Goal: Download file/media

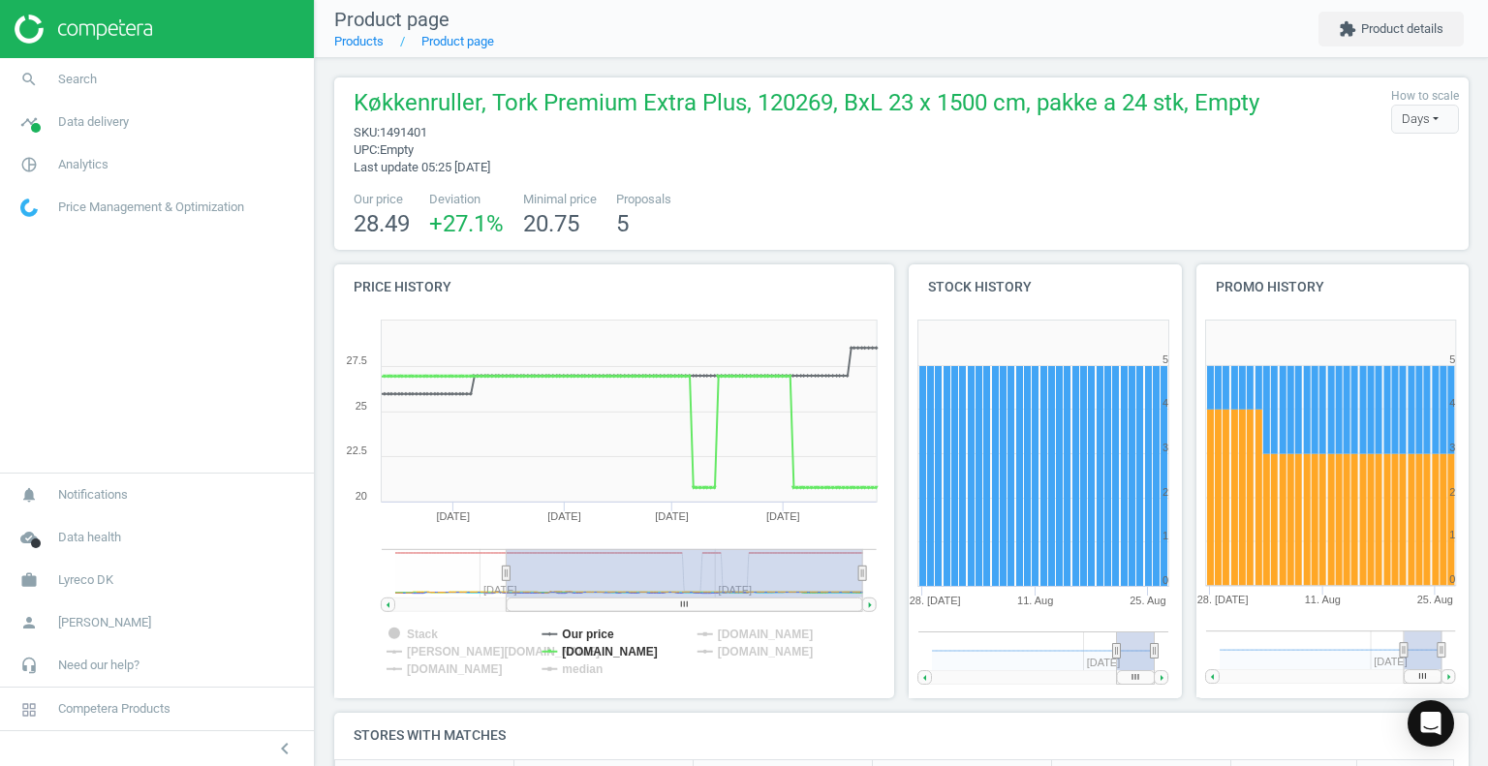
click at [35, 27] on img at bounding box center [84, 29] width 138 height 29
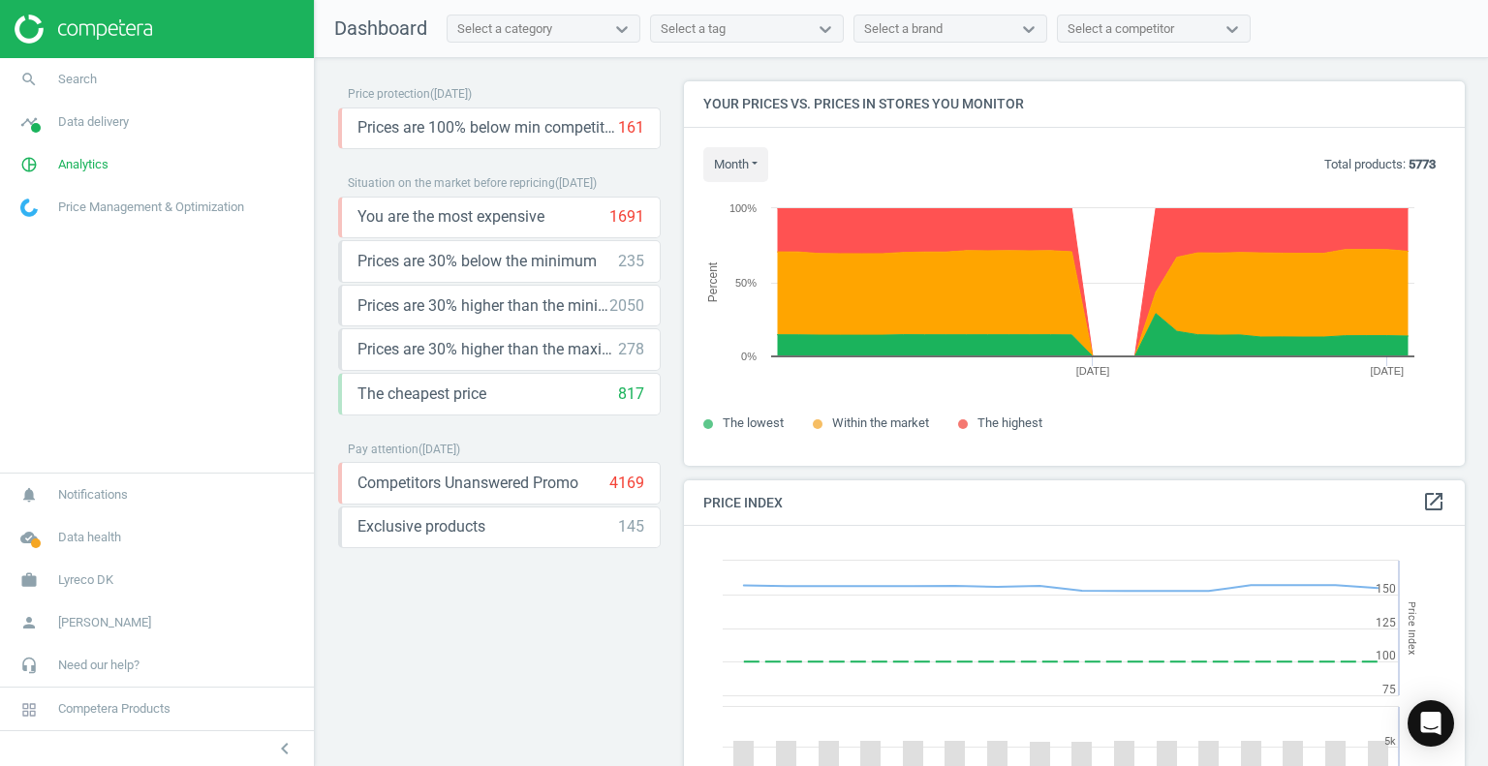
scroll to position [414, 796]
click at [31, 166] on icon "pie_chart_outlined" at bounding box center [29, 164] width 37 height 37
click at [39, 237] on span "Products" at bounding box center [44, 236] width 46 height 16
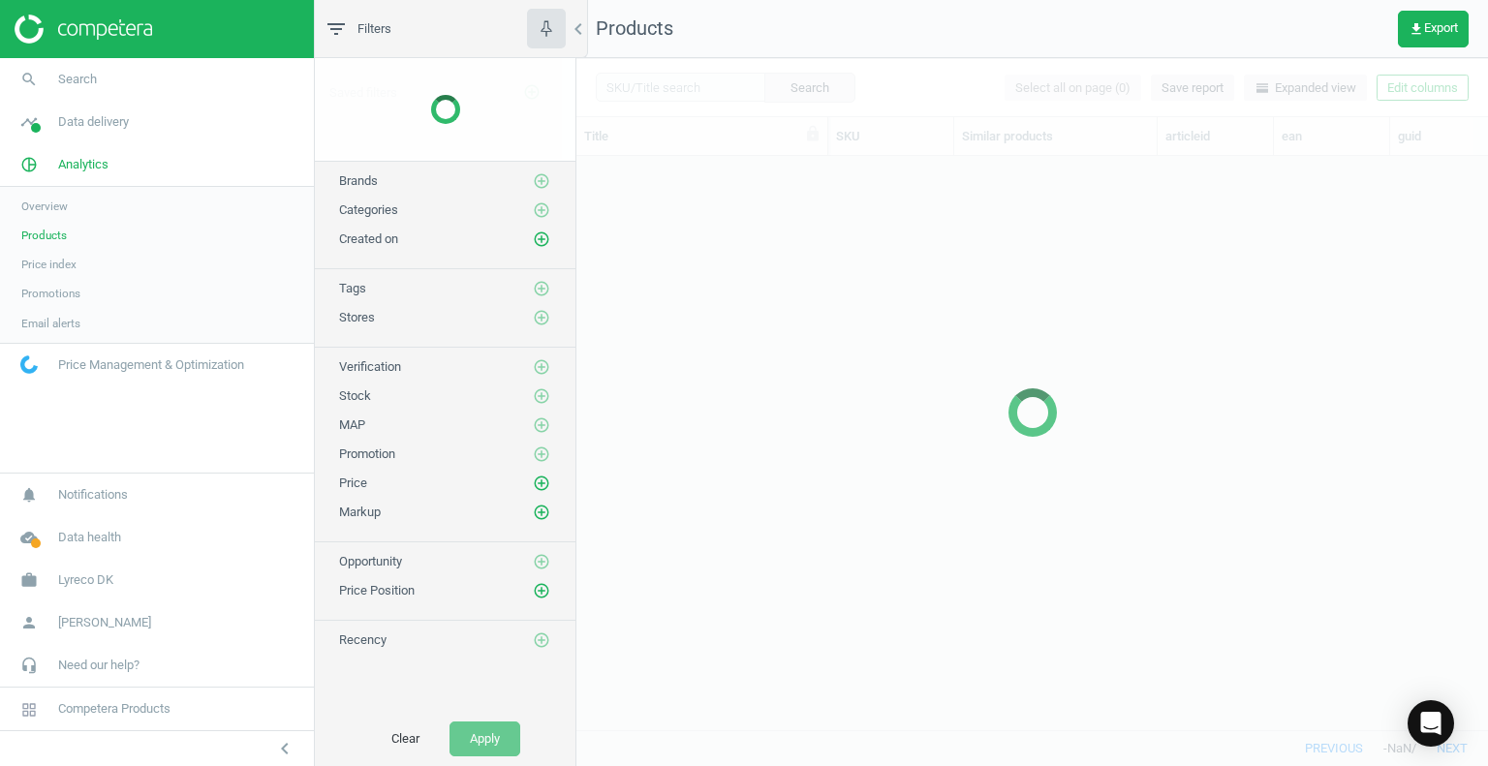
scroll to position [545, 897]
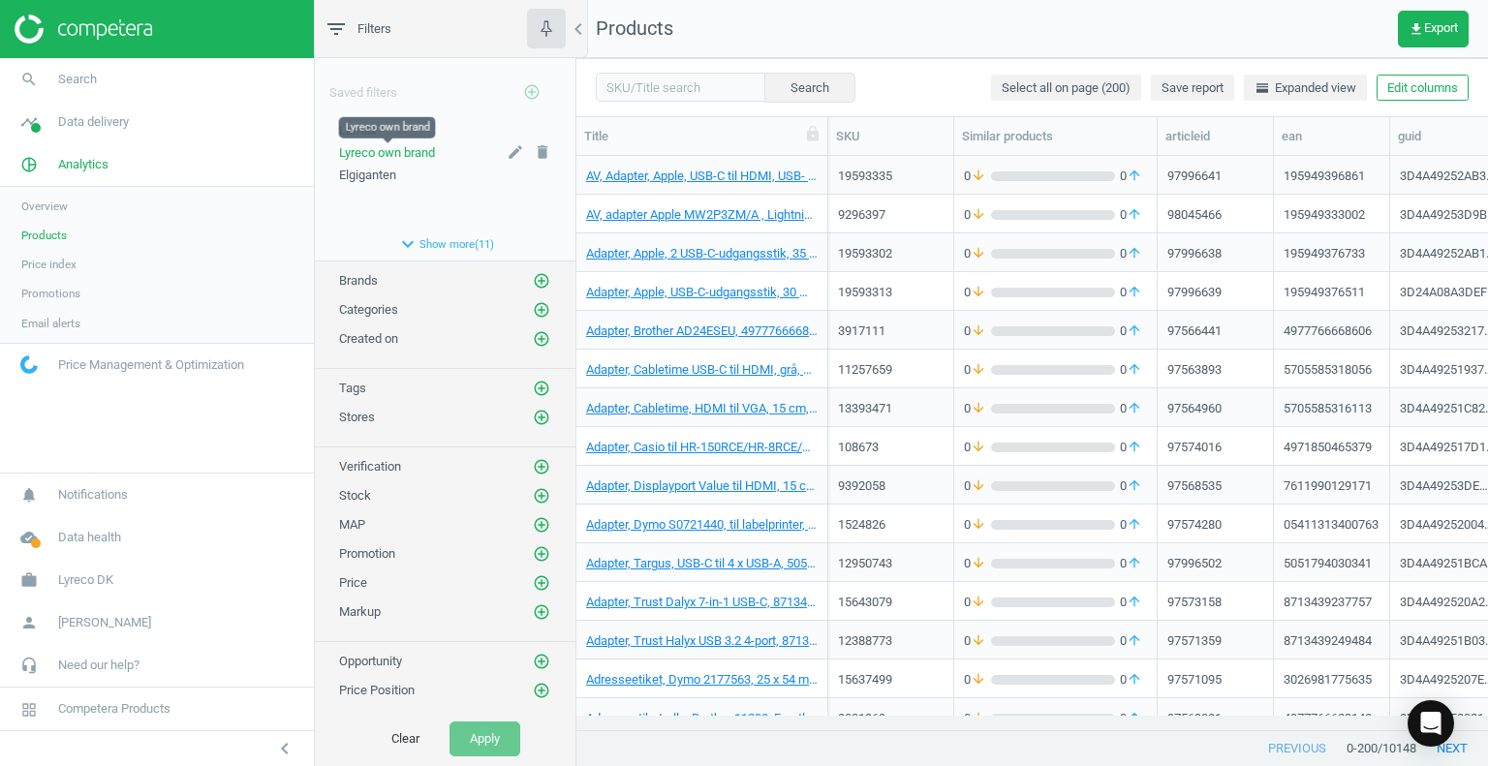
click at [378, 154] on span "Lyreco own brand" at bounding box center [387, 152] width 96 height 15
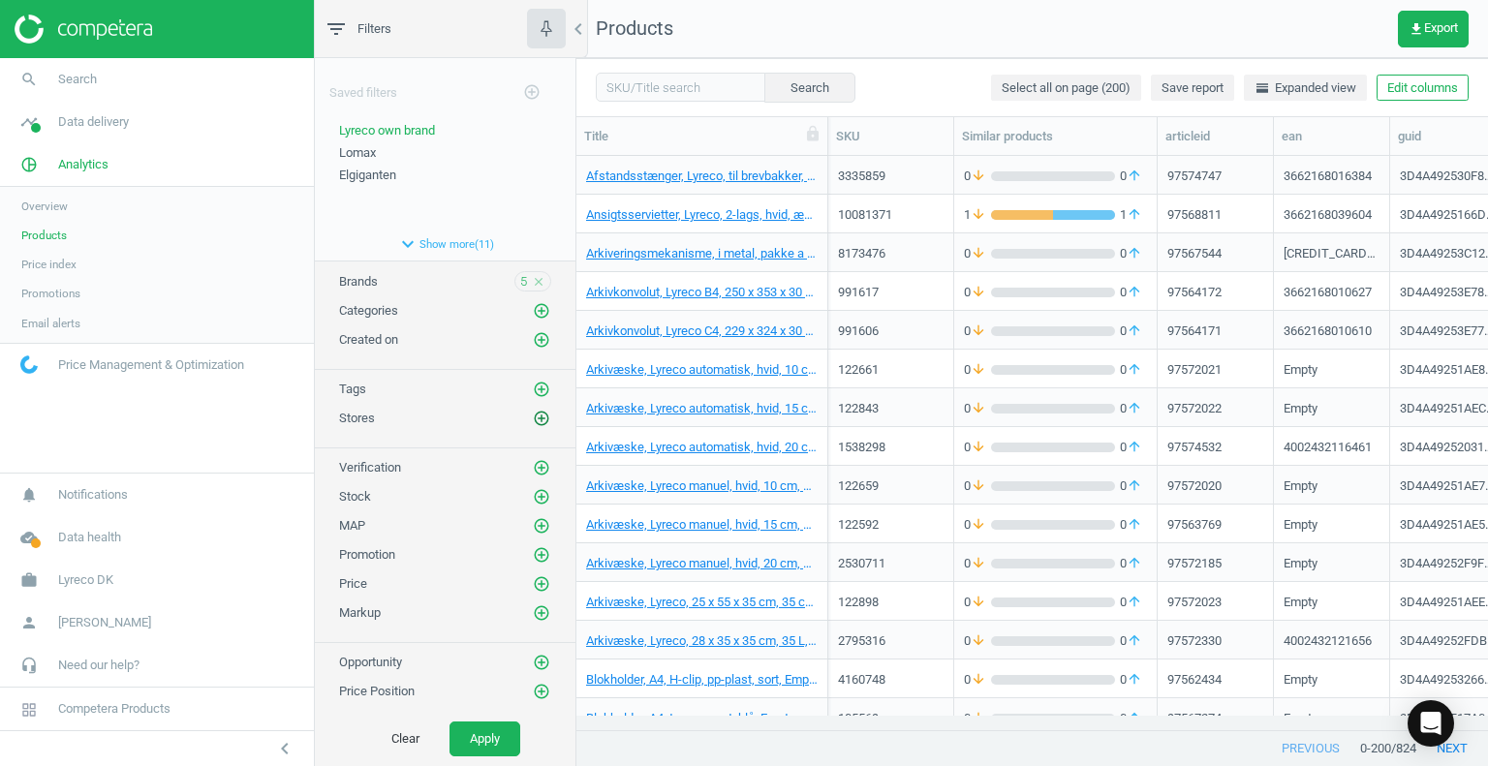
click at [533, 418] on icon "add_circle_outline" at bounding box center [541, 418] width 17 height 17
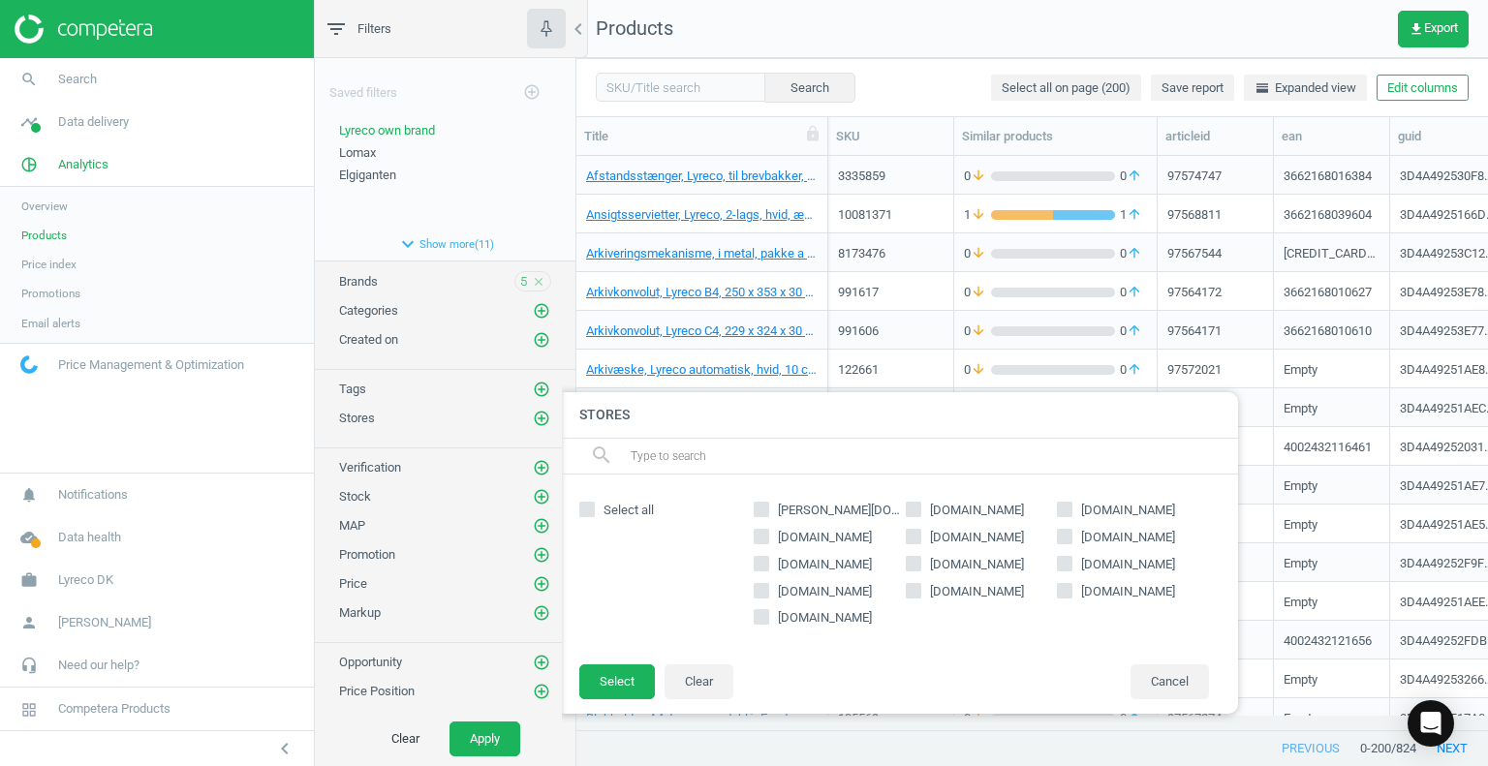
click at [918, 511] on input "[DOMAIN_NAME]" at bounding box center [913, 509] width 13 height 13
checkbox input "true"
click at [633, 687] on button "Select" at bounding box center [617, 682] width 76 height 35
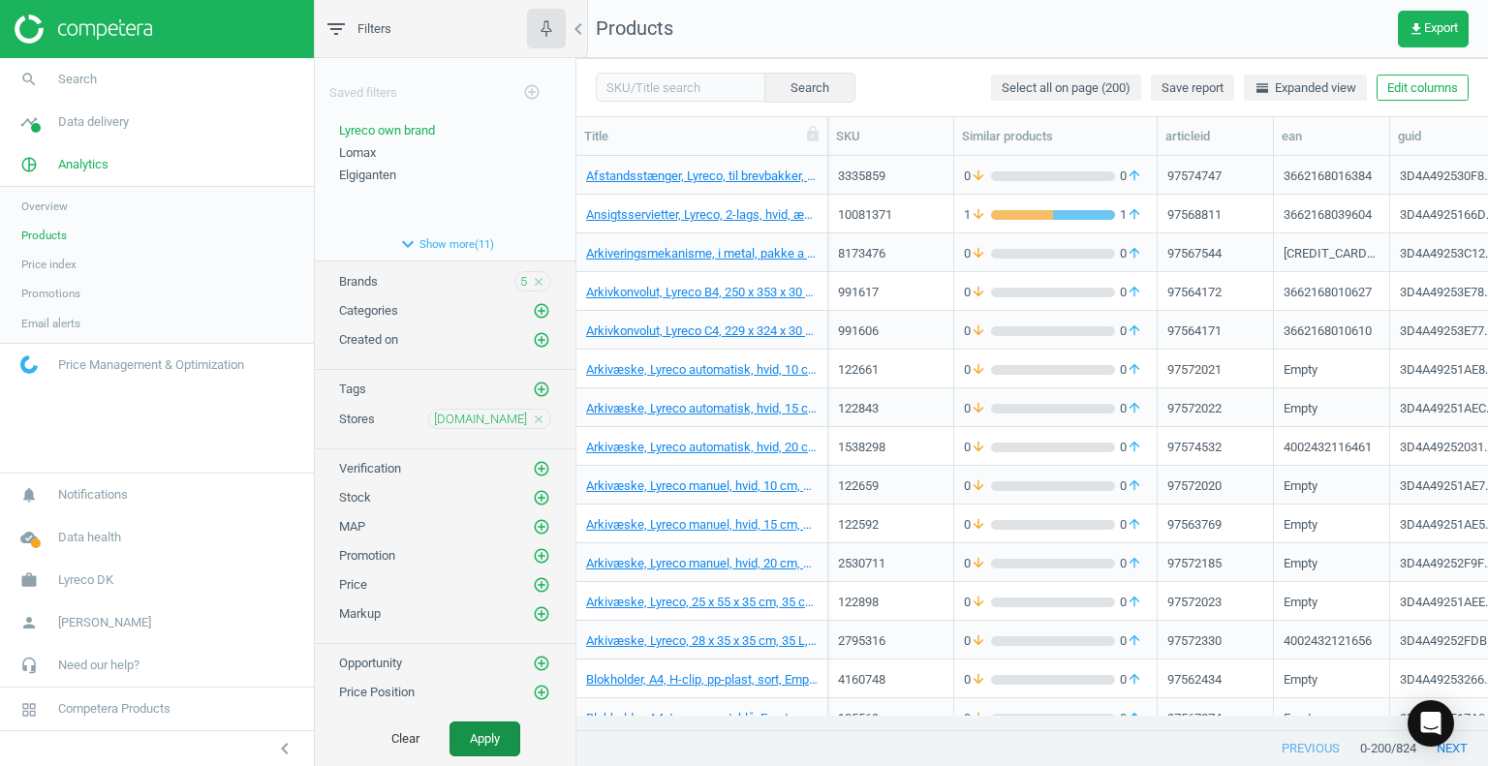
click at [489, 733] on button "Apply" at bounding box center [485, 739] width 71 height 35
click at [1430, 31] on span "get_app Export" at bounding box center [1433, 29] width 49 height 16
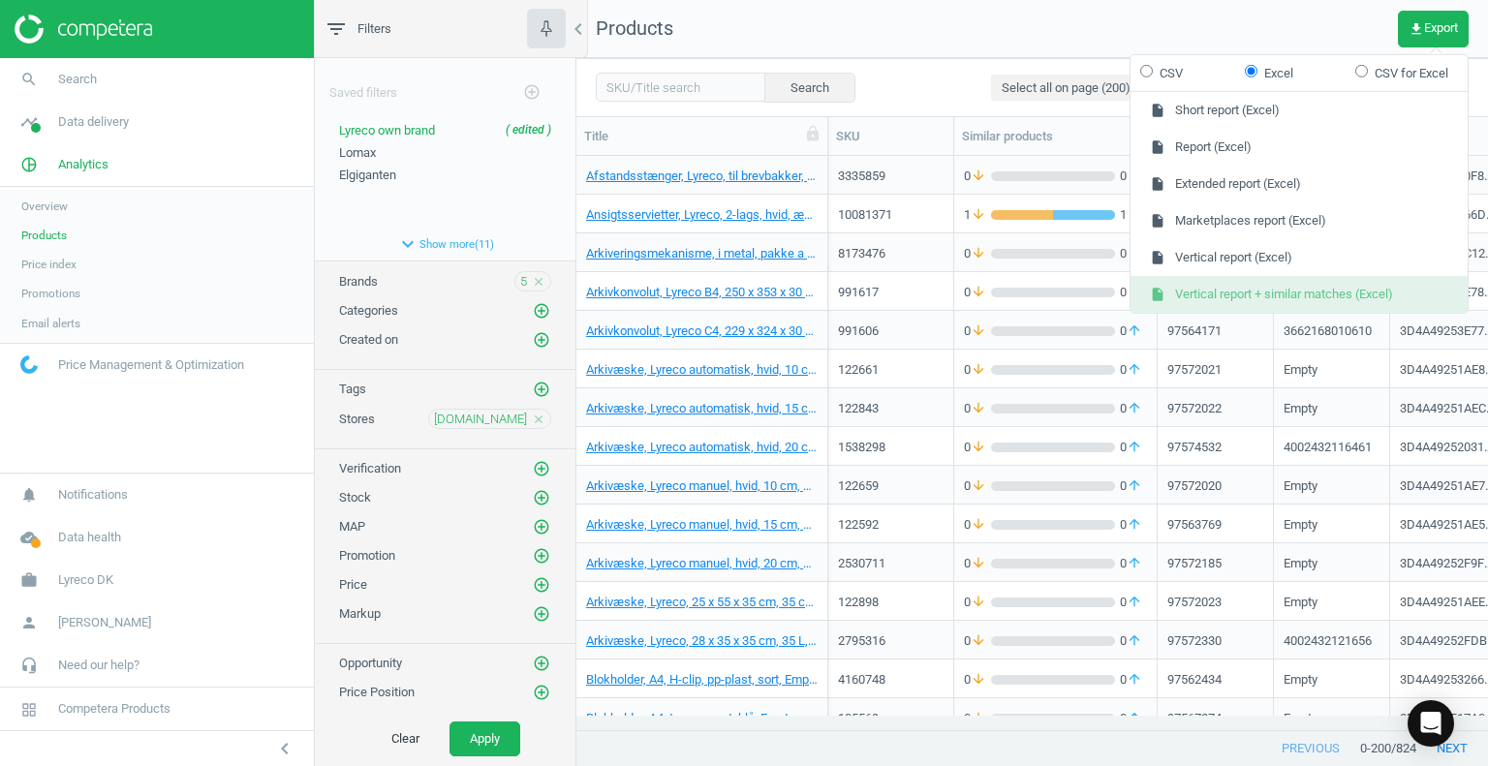
click at [1256, 283] on button "insert_drive_file Vertical report + similar matches (Excel)" at bounding box center [1299, 294] width 337 height 37
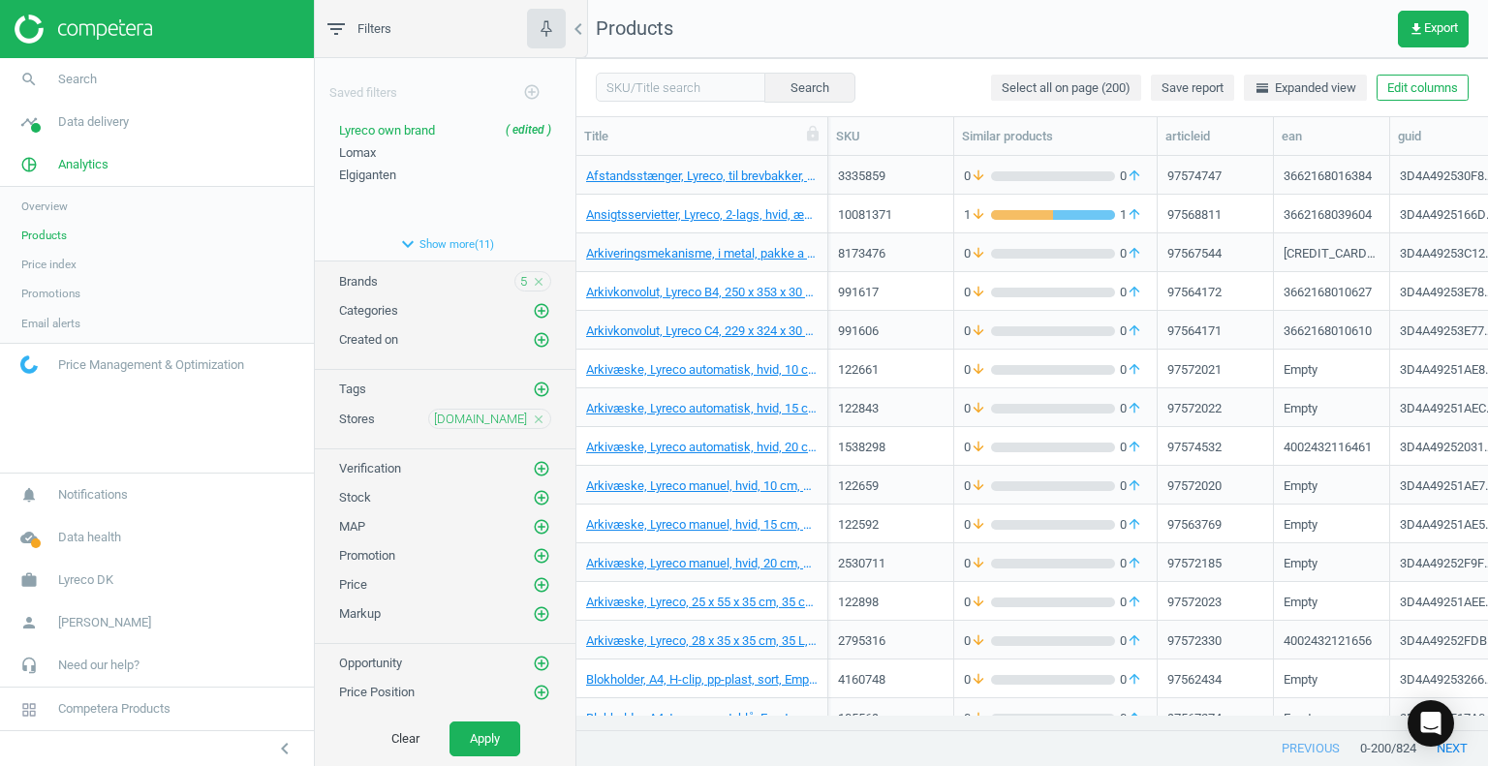
click at [532, 415] on icon "close" at bounding box center [539, 420] width 14 height 14
click at [533, 415] on icon "add_circle_outline" at bounding box center [541, 418] width 17 height 17
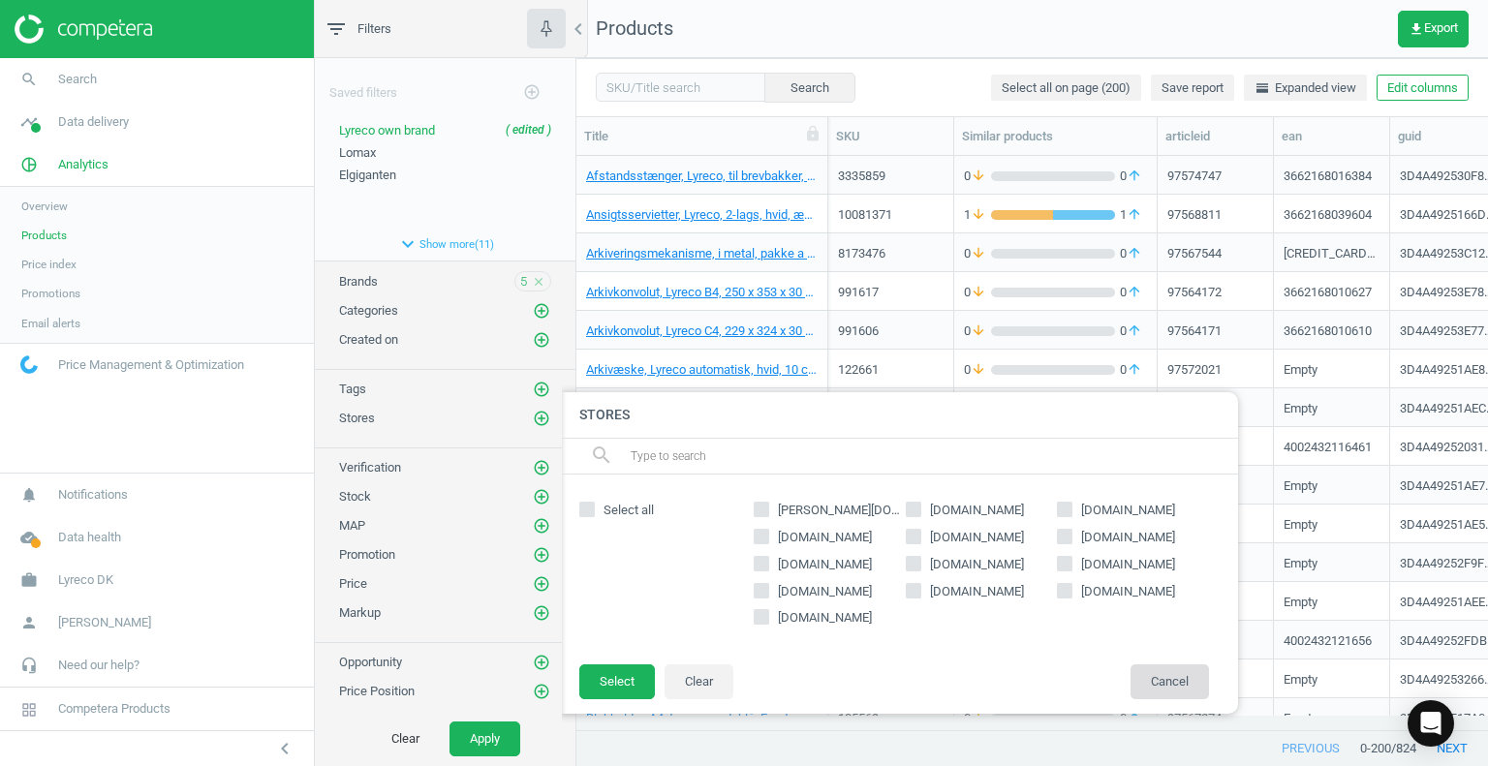
click at [1190, 685] on button "Cancel" at bounding box center [1170, 682] width 78 height 35
